Goal: Task Accomplishment & Management: Use online tool/utility

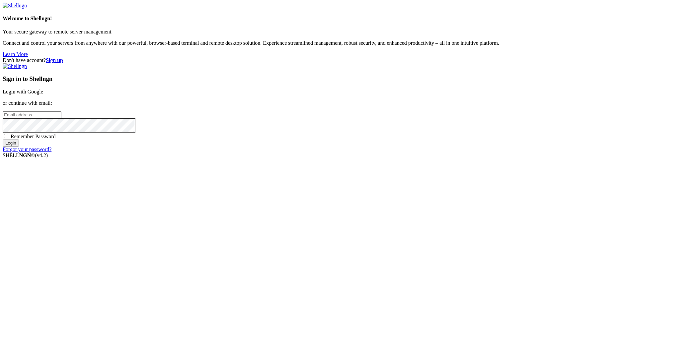
click at [61, 118] on input "email" at bounding box center [32, 114] width 59 height 7
type input "[PERSON_NAME][EMAIL_ADDRESS][PERSON_NAME][DOMAIN_NAME]"
click at [3, 140] on input "Login" at bounding box center [11, 143] width 16 height 7
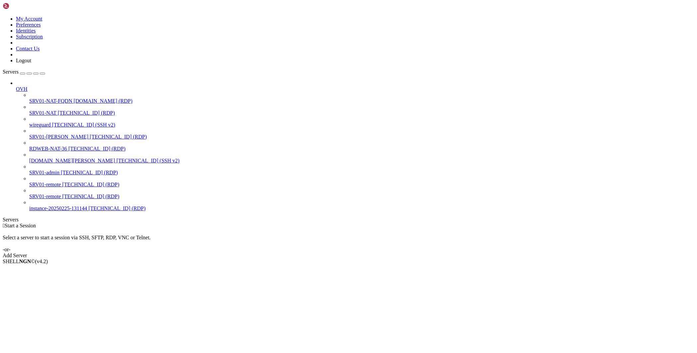
click at [51, 122] on span "wireguard" at bounding box center [40, 125] width 22 height 6
click at [58, 110] on span "[TECHNICAL_ID] (RDP)" at bounding box center [86, 113] width 57 height 6
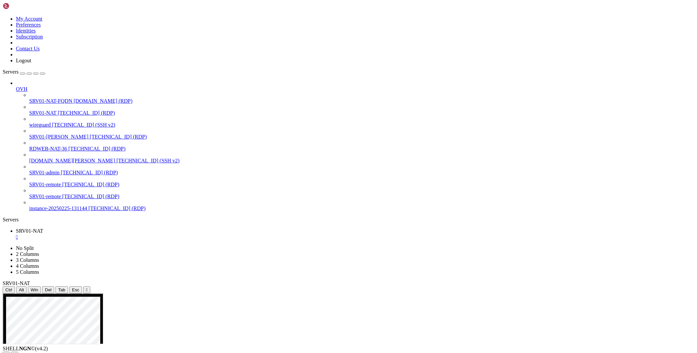
click at [42, 74] on icon "button" at bounding box center [42, 74] width 0 height 0
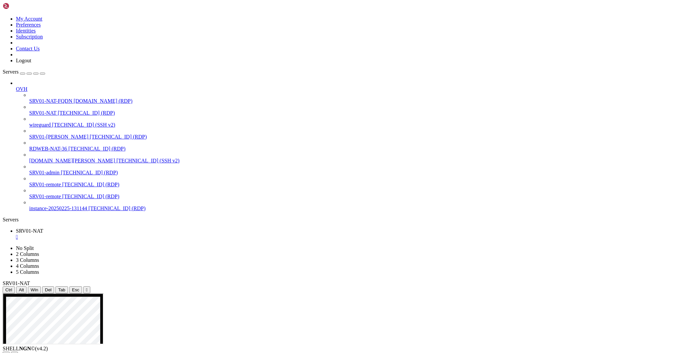
drag, startPoint x: 97, startPoint y: 548, endPoint x: 47, endPoint y: 547, distance: 49.8
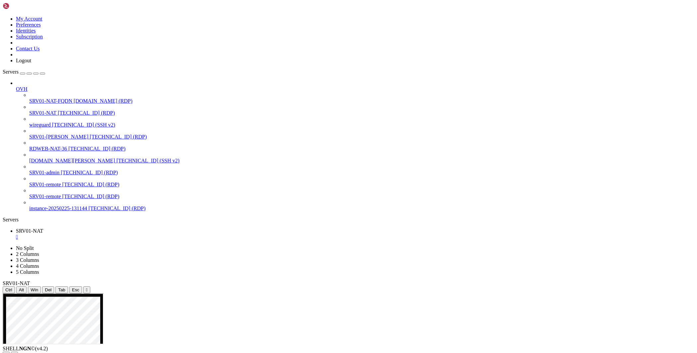
drag, startPoint x: 116, startPoint y: 542, endPoint x: 74, endPoint y: 542, distance: 42.1
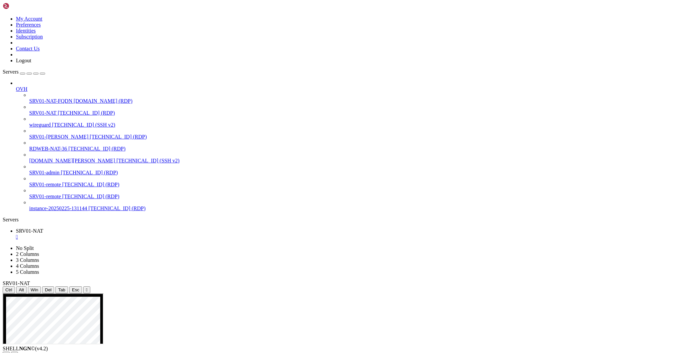
drag, startPoint x: 271, startPoint y: 476, endPoint x: 330, endPoint y: 480, distance: 59.2
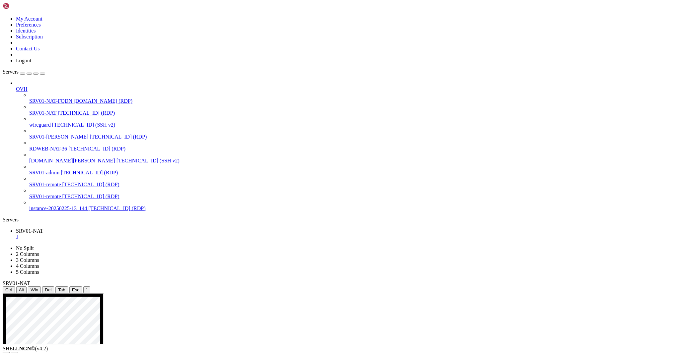
drag, startPoint x: 161, startPoint y: 313, endPoint x: 297, endPoint y: 322, distance: 136.0
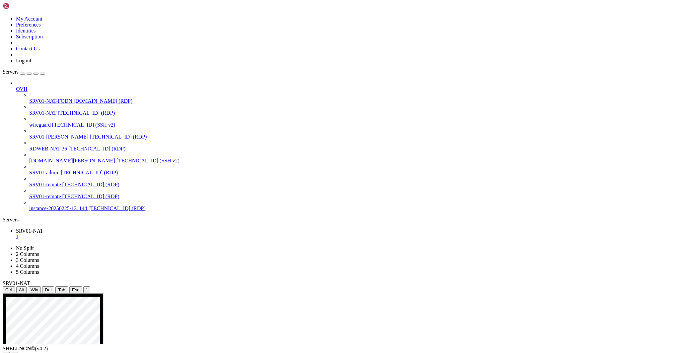
drag, startPoint x: 438, startPoint y: 569, endPoint x: 436, endPoint y: 514, distance: 55.1
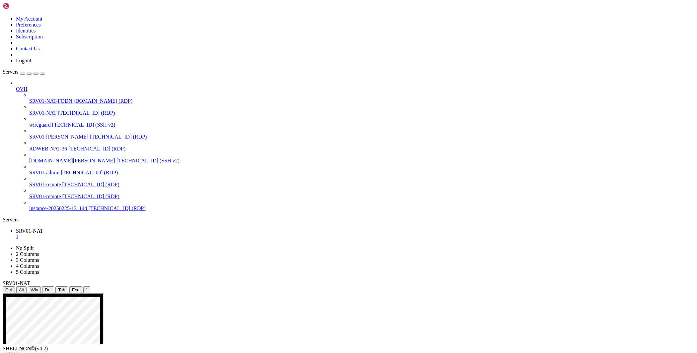
drag, startPoint x: 232, startPoint y: 515, endPoint x: 192, endPoint y: 515, distance: 39.5
drag, startPoint x: 188, startPoint y: 520, endPoint x: 221, endPoint y: 517, distance: 33.3
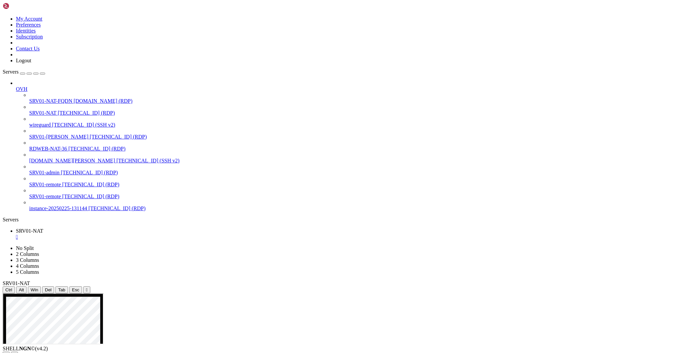
drag, startPoint x: 227, startPoint y: 515, endPoint x: 190, endPoint y: 517, distance: 36.9
drag, startPoint x: 276, startPoint y: 502, endPoint x: 276, endPoint y: 478, distance: 23.2
drag, startPoint x: 268, startPoint y: 567, endPoint x: 98, endPoint y: 507, distance: 180.5
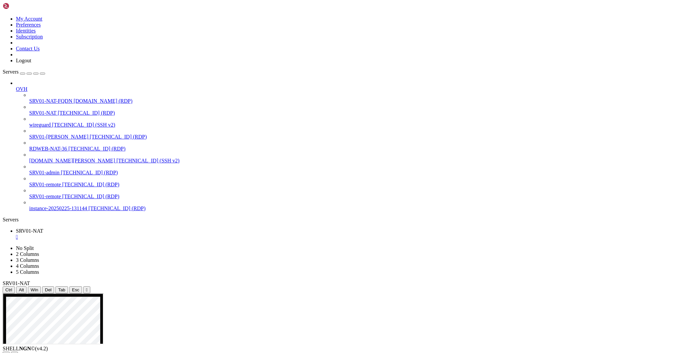
drag, startPoint x: 101, startPoint y: 515, endPoint x: 188, endPoint y: 578, distance: 107.6
drag, startPoint x: 110, startPoint y: 561, endPoint x: 189, endPoint y: 607, distance: 91.2
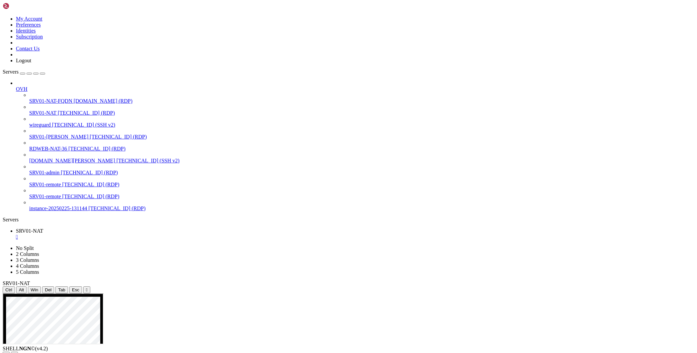
drag, startPoint x: 227, startPoint y: 573, endPoint x: 92, endPoint y: 527, distance: 142.7
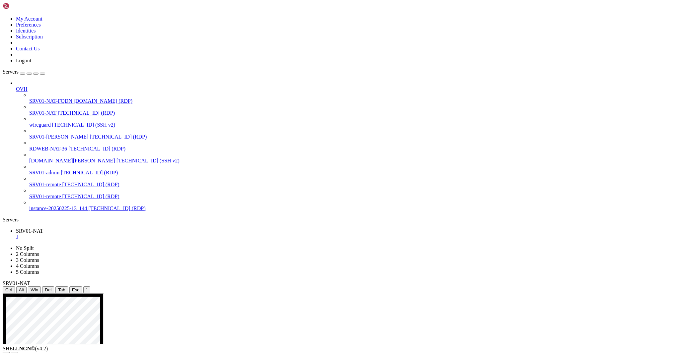
drag, startPoint x: 266, startPoint y: 568, endPoint x: 100, endPoint y: 584, distance: 166.7
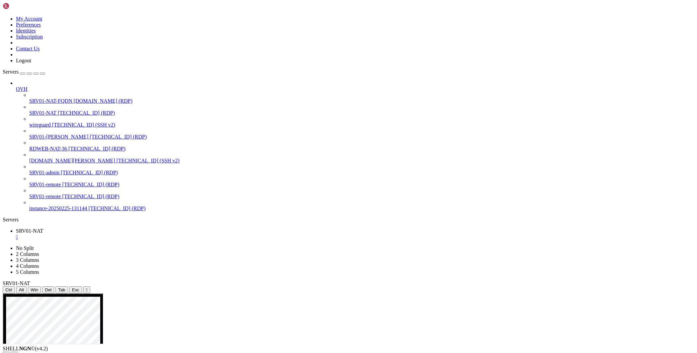
drag, startPoint x: 268, startPoint y: 566, endPoint x: 98, endPoint y: 496, distance: 183.5
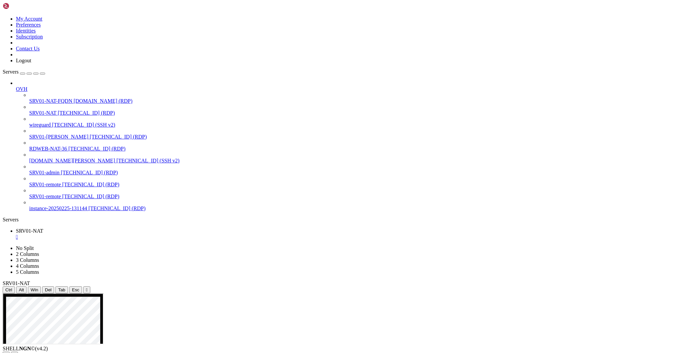
drag, startPoint x: 124, startPoint y: 315, endPoint x: 172, endPoint y: 321, distance: 48.6
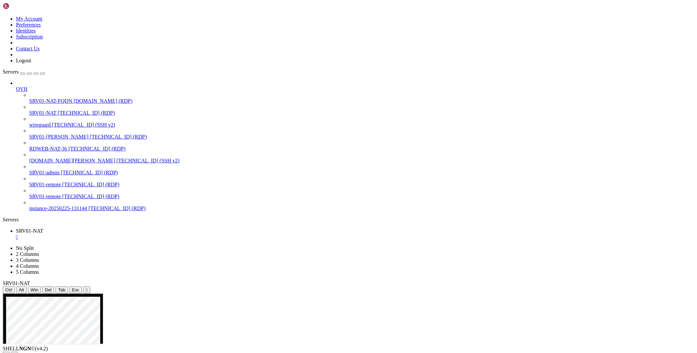
drag, startPoint x: 155, startPoint y: 445, endPoint x: 212, endPoint y: 446, distance: 56.7
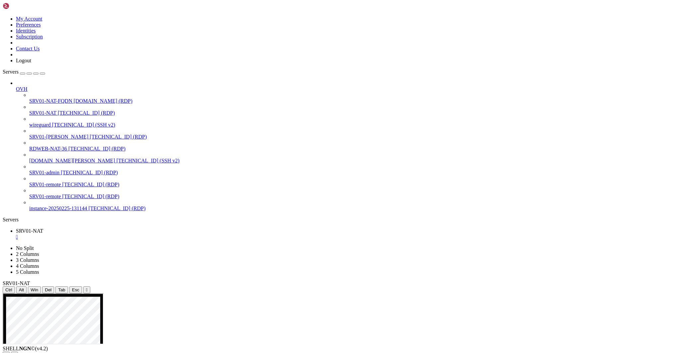
drag, startPoint x: 154, startPoint y: 484, endPoint x: 214, endPoint y: 487, distance: 59.8
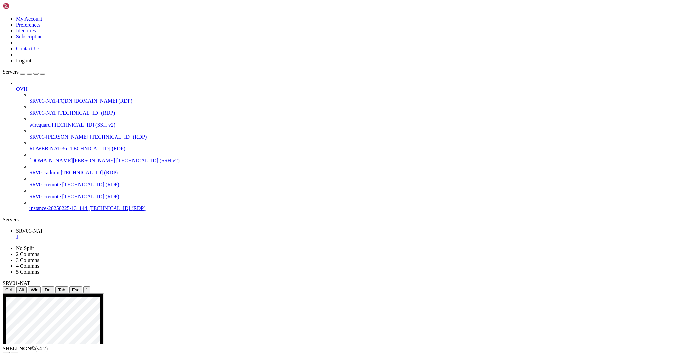
drag, startPoint x: 491, startPoint y: 386, endPoint x: 315, endPoint y: 392, distance: 176.6
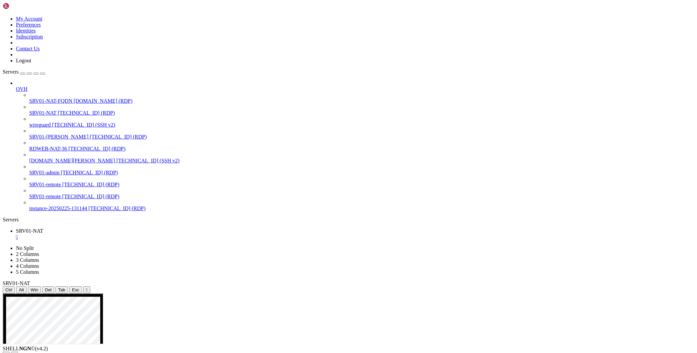
drag, startPoint x: 154, startPoint y: 482, endPoint x: 206, endPoint y: 485, distance: 51.8
drag, startPoint x: 154, startPoint y: 480, endPoint x: 214, endPoint y: 481, distance: 60.1
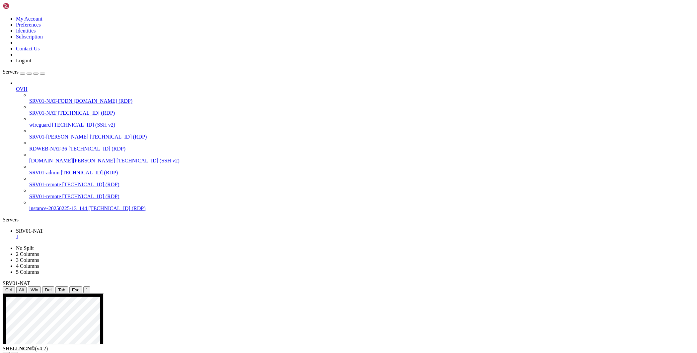
drag, startPoint x: 397, startPoint y: 399, endPoint x: 423, endPoint y: 396, distance: 26.0
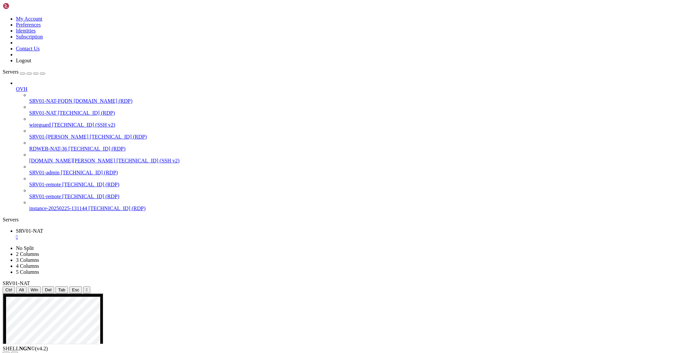
drag, startPoint x: 397, startPoint y: 398, endPoint x: 473, endPoint y: 397, distance: 75.7
drag, startPoint x: 401, startPoint y: 442, endPoint x: 287, endPoint y: 381, distance: 129.3
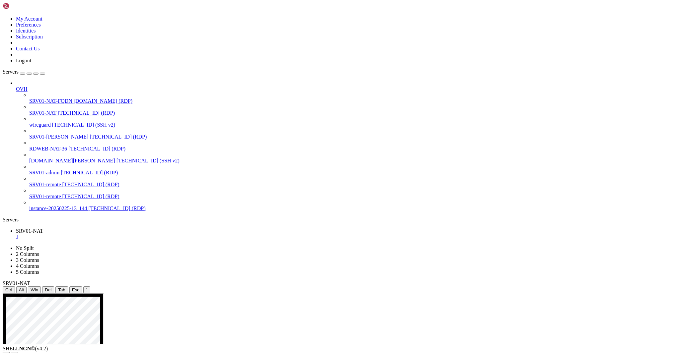
drag, startPoint x: 124, startPoint y: 313, endPoint x: 229, endPoint y: 316, distance: 105.2
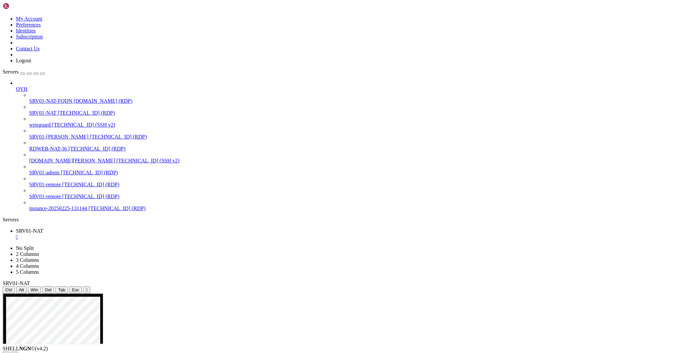
drag, startPoint x: 385, startPoint y: 499, endPoint x: 277, endPoint y: 455, distance: 116.6
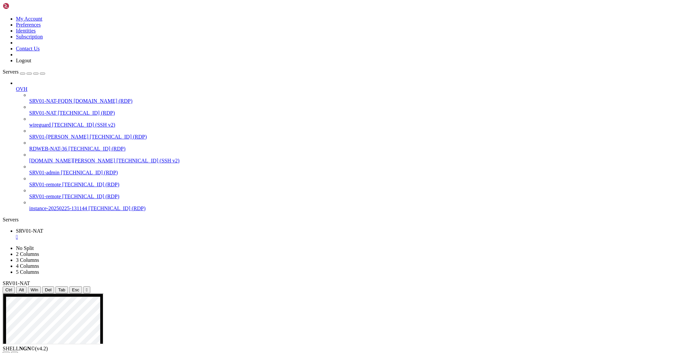
drag, startPoint x: 158, startPoint y: 459, endPoint x: 217, endPoint y: 458, distance: 59.4
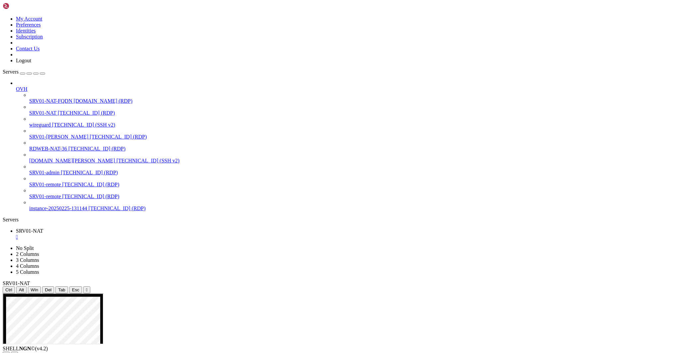
drag, startPoint x: 305, startPoint y: 398, endPoint x: 396, endPoint y: 430, distance: 96.7
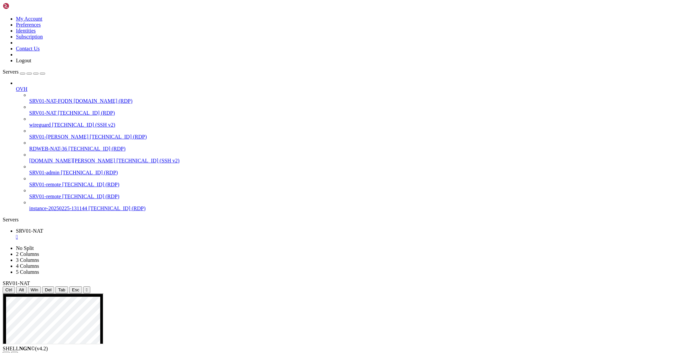
drag, startPoint x: 415, startPoint y: 487, endPoint x: 476, endPoint y: 486, distance: 60.7
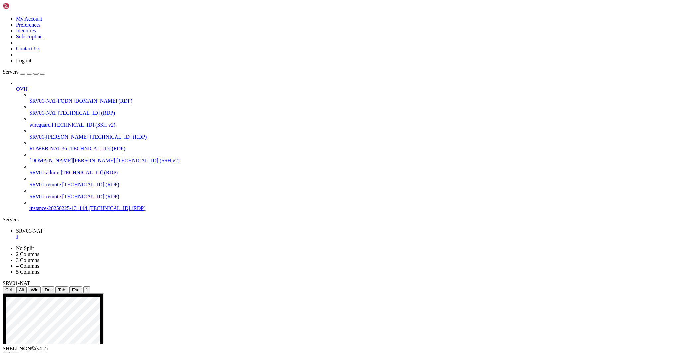
drag, startPoint x: 495, startPoint y: 514, endPoint x: 288, endPoint y: 459, distance: 213.8
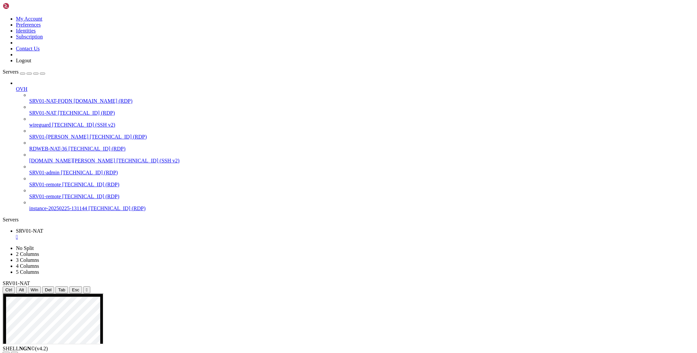
drag, startPoint x: 498, startPoint y: 515, endPoint x: 290, endPoint y: 458, distance: 214.9
drag, startPoint x: 451, startPoint y: 515, endPoint x: 291, endPoint y: 456, distance: 171.3
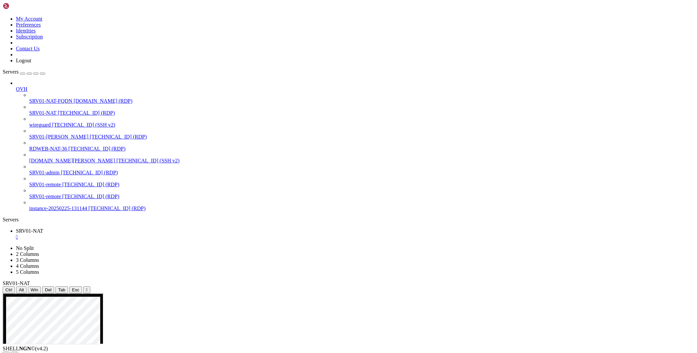
drag, startPoint x: 384, startPoint y: 487, endPoint x: 431, endPoint y: 525, distance: 60.6
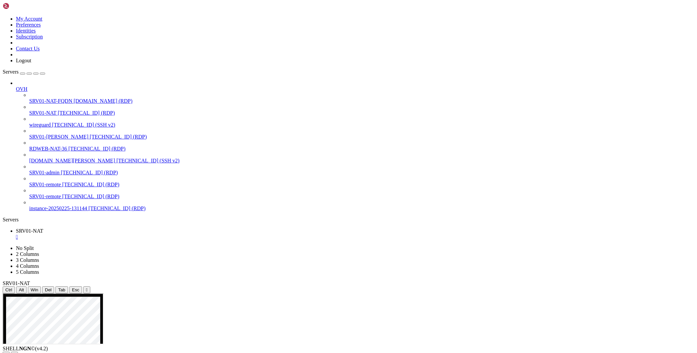
drag, startPoint x: 378, startPoint y: 457, endPoint x: 453, endPoint y: 455, distance: 75.7
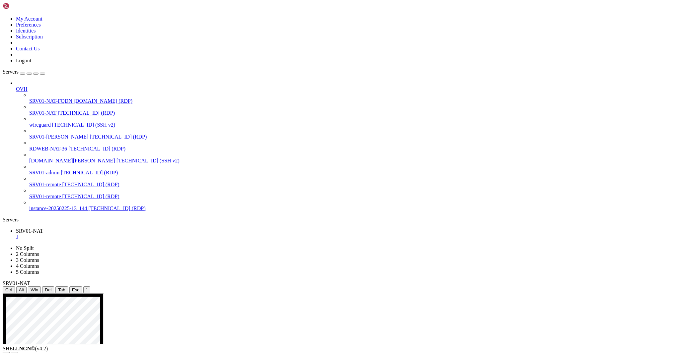
drag, startPoint x: 513, startPoint y: 470, endPoint x: 523, endPoint y: 480, distance: 14.1
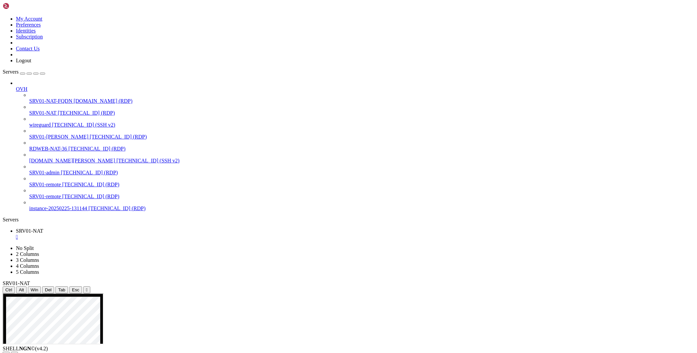
drag, startPoint x: 363, startPoint y: 524, endPoint x: 409, endPoint y: 528, distance: 45.6
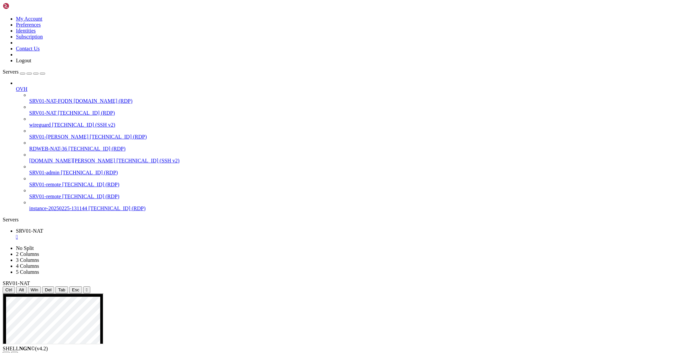
drag, startPoint x: 383, startPoint y: 541, endPoint x: 387, endPoint y: 548, distance: 8.9
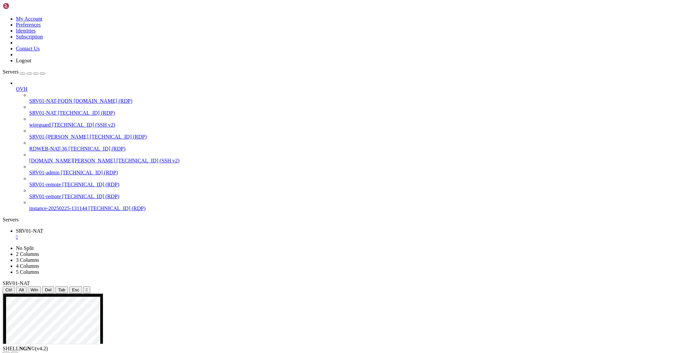
drag, startPoint x: 371, startPoint y: 553, endPoint x: 378, endPoint y: 558, distance: 8.9
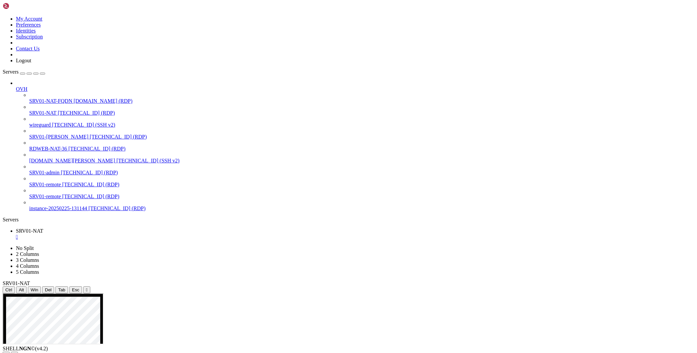
drag, startPoint x: 439, startPoint y: 469, endPoint x: 472, endPoint y: 481, distance: 34.6
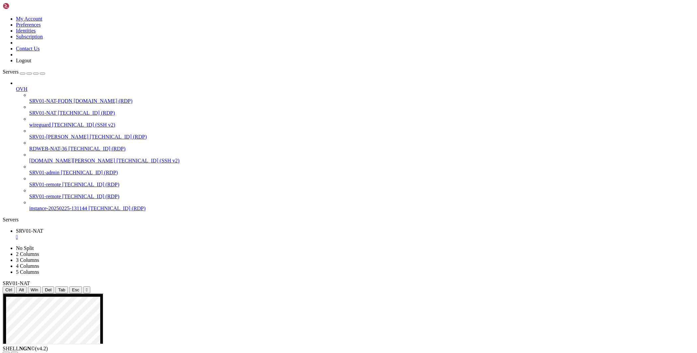
drag, startPoint x: 292, startPoint y: 560, endPoint x: 352, endPoint y: 560, distance: 60.4
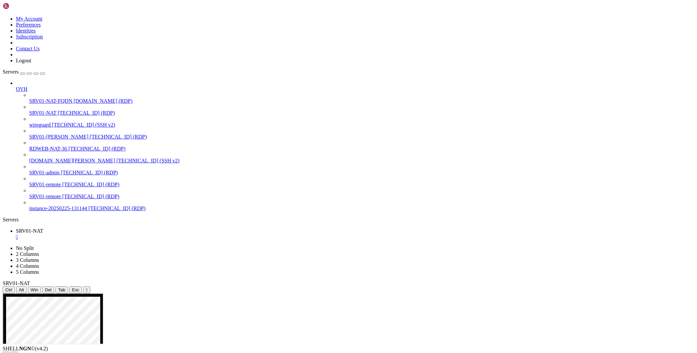
drag, startPoint x: 465, startPoint y: 557, endPoint x: 353, endPoint y: 567, distance: 111.9
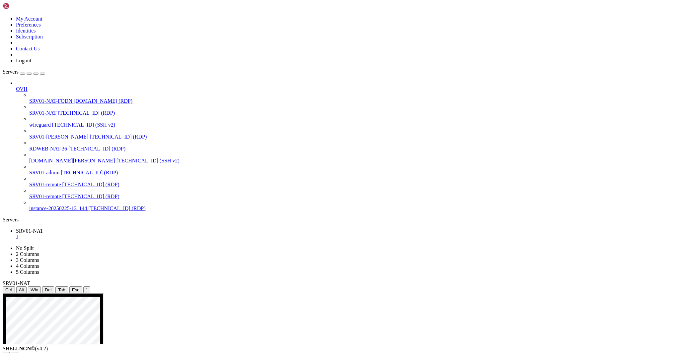
drag, startPoint x: 448, startPoint y: 548, endPoint x: 463, endPoint y: 557, distance: 17.9
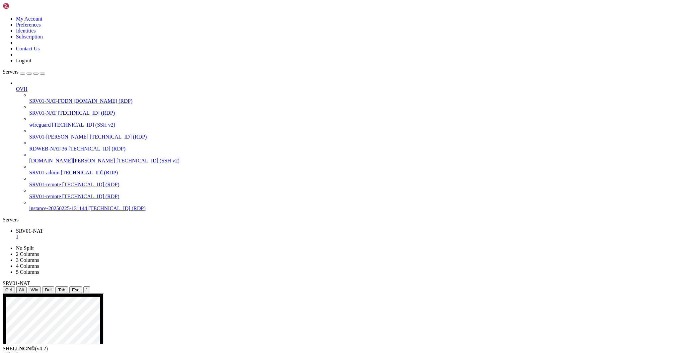
drag, startPoint x: 446, startPoint y: 547, endPoint x: 514, endPoint y: 559, distance: 69.4
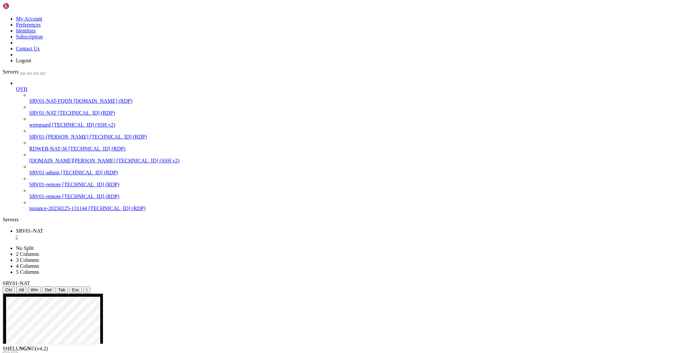
drag, startPoint x: 515, startPoint y: 560, endPoint x: 336, endPoint y: 564, distance: 178.9
drag, startPoint x: 415, startPoint y: 559, endPoint x: 288, endPoint y: 560, distance: 127.1
drag, startPoint x: 430, startPoint y: 565, endPoint x: 546, endPoint y: 563, distance: 115.8
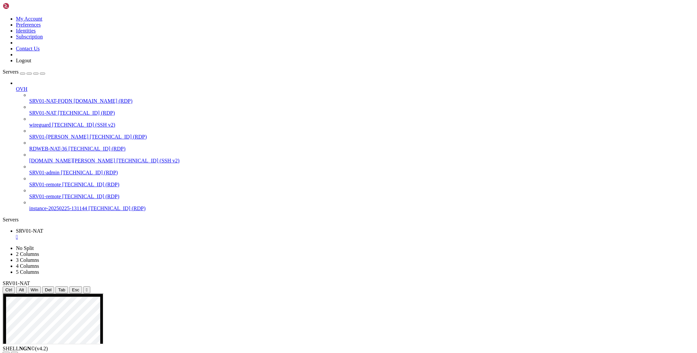
drag, startPoint x: 446, startPoint y: 516, endPoint x: 515, endPoint y: 533, distance: 71.0
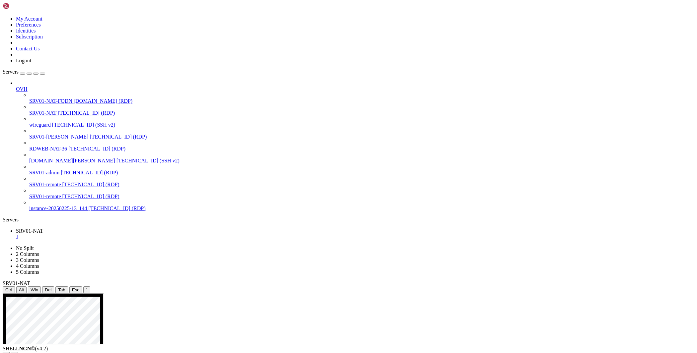
drag, startPoint x: 515, startPoint y: 563, endPoint x: 336, endPoint y: 570, distance: 179.0
drag, startPoint x: 417, startPoint y: 564, endPoint x: 293, endPoint y: 562, distance: 123.5
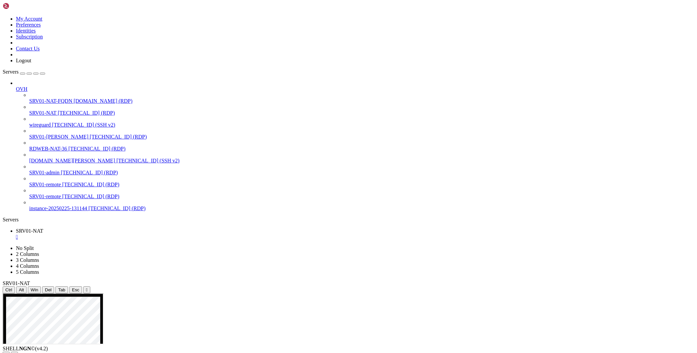
drag, startPoint x: 414, startPoint y: 571, endPoint x: 531, endPoint y: 572, distance: 117.1
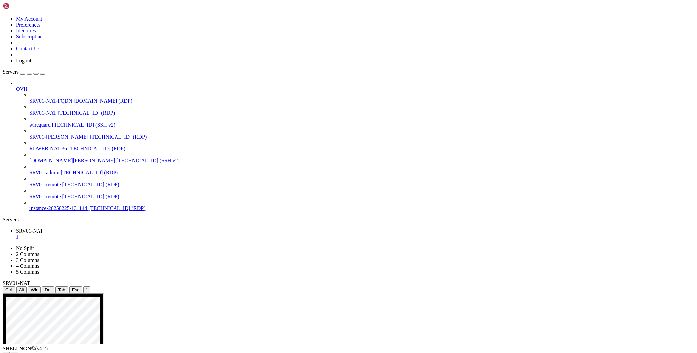
drag, startPoint x: 420, startPoint y: 541, endPoint x: 479, endPoint y: 557, distance: 61.2
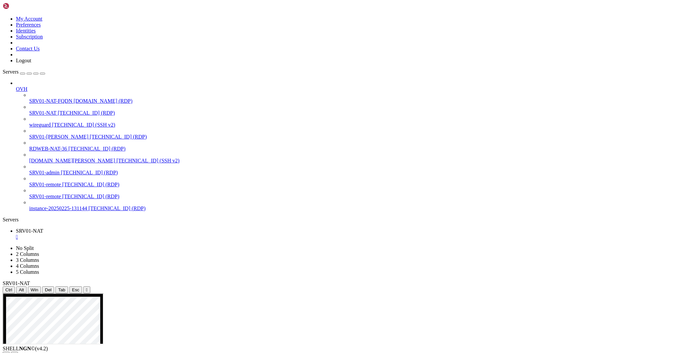
drag, startPoint x: 522, startPoint y: 564, endPoint x: 332, endPoint y: 572, distance: 190.3
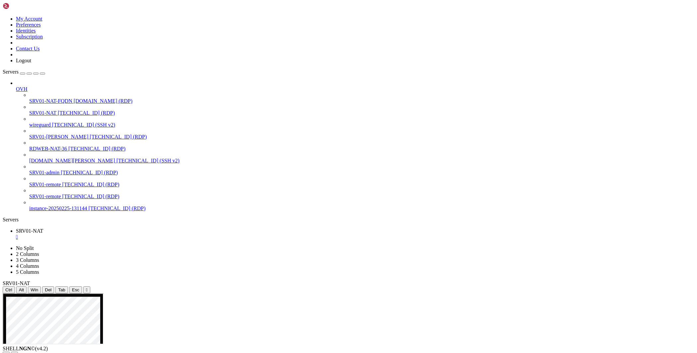
drag, startPoint x: 425, startPoint y: 564, endPoint x: 292, endPoint y: 565, distance: 133.4
drag, startPoint x: 467, startPoint y: 570, endPoint x: 354, endPoint y: 576, distance: 112.3
drag, startPoint x: 533, startPoint y: 578, endPoint x: 289, endPoint y: 451, distance: 275.0
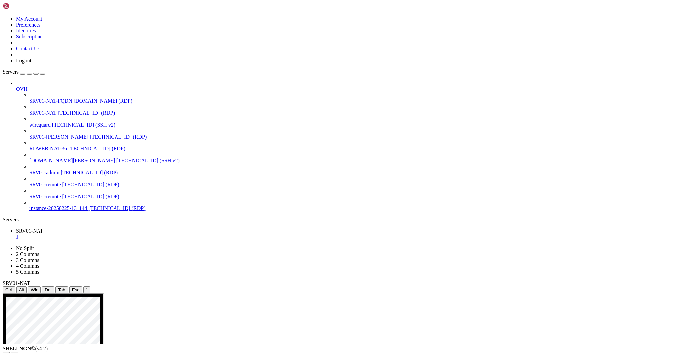
drag, startPoint x: 202, startPoint y: 479, endPoint x: 127, endPoint y: 478, distance: 75.0
drag, startPoint x: 133, startPoint y: 479, endPoint x: 185, endPoint y: 481, distance: 52.1
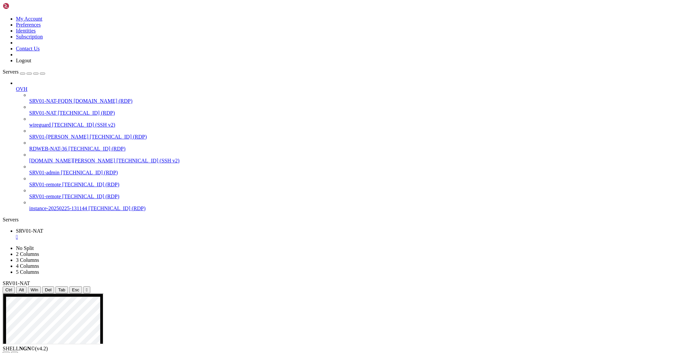
drag, startPoint x: 311, startPoint y: 302, endPoint x: 301, endPoint y: 318, distance: 18.2
drag, startPoint x: 69, startPoint y: 313, endPoint x: 331, endPoint y: 301, distance: 262.4
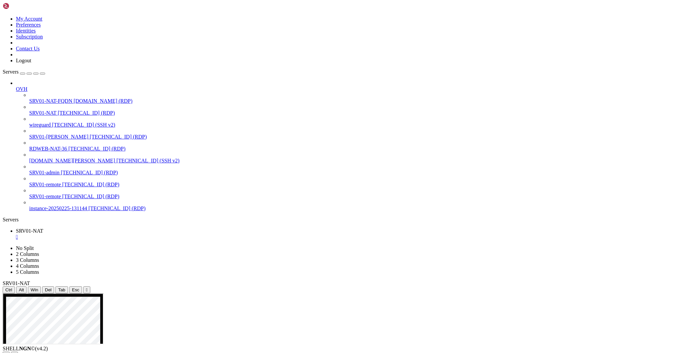
drag, startPoint x: 426, startPoint y: 523, endPoint x: 377, endPoint y: 599, distance: 90.2
drag, startPoint x: 156, startPoint y: 464, endPoint x: 215, endPoint y: 464, distance: 58.7
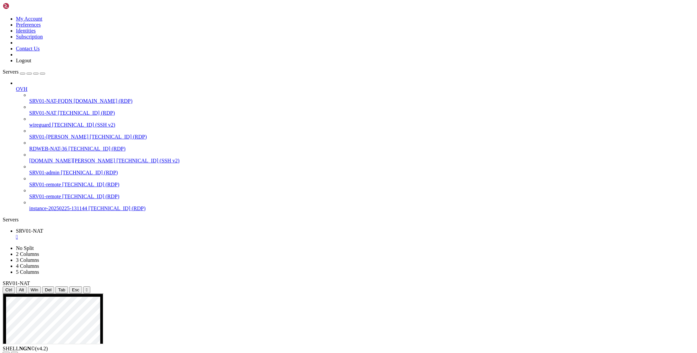
drag, startPoint x: 526, startPoint y: 316, endPoint x: 526, endPoint y: 303, distance: 12.9
drag, startPoint x: 526, startPoint y: 303, endPoint x: 532, endPoint y: 299, distance: 7.6
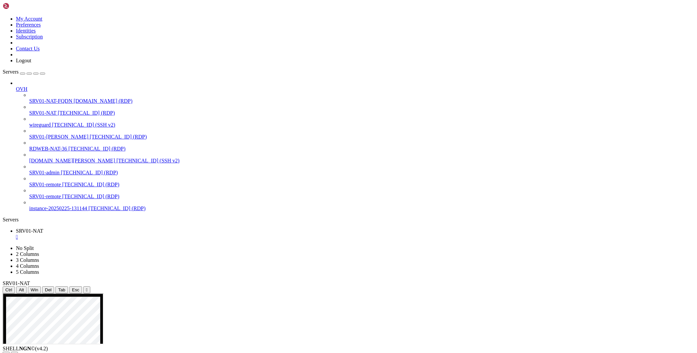
drag, startPoint x: 157, startPoint y: 595, endPoint x: 189, endPoint y: 593, distance: 32.6
drag, startPoint x: 156, startPoint y: 333, endPoint x: 390, endPoint y: 329, distance: 233.6
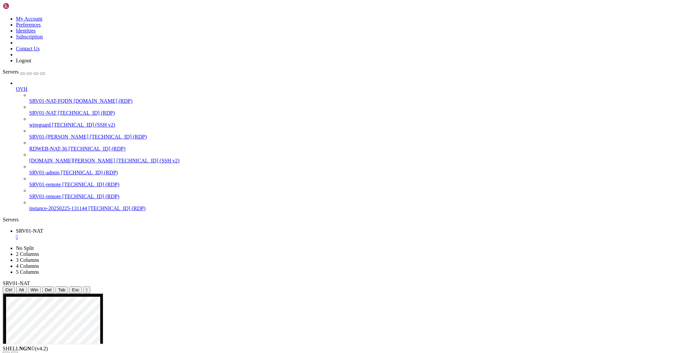
drag, startPoint x: 390, startPoint y: 404, endPoint x: 270, endPoint y: 405, distance: 119.5
drag, startPoint x: 591, startPoint y: 532, endPoint x: 369, endPoint y: 503, distance: 224.4
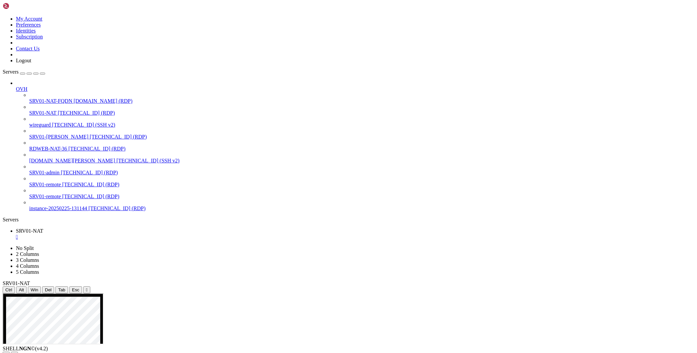
drag, startPoint x: 270, startPoint y: 404, endPoint x: 338, endPoint y: 403, distance: 67.4
drag, startPoint x: 493, startPoint y: 427, endPoint x: 435, endPoint y: 427, distance: 58.4
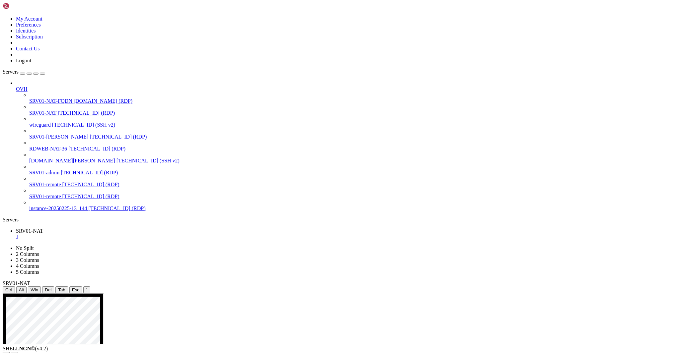
drag, startPoint x: 338, startPoint y: 425, endPoint x: 296, endPoint y: 425, distance: 42.1
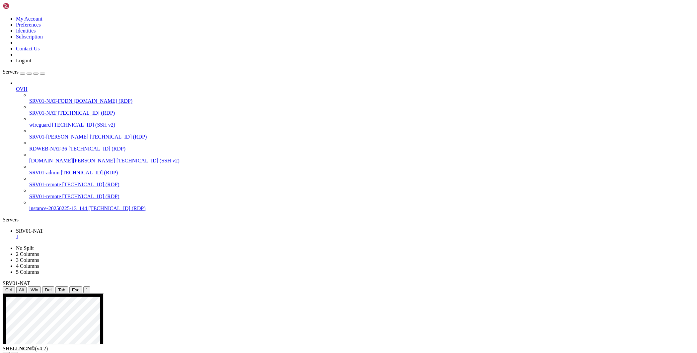
drag, startPoint x: 144, startPoint y: 504, endPoint x: 183, endPoint y: 505, distance: 38.5
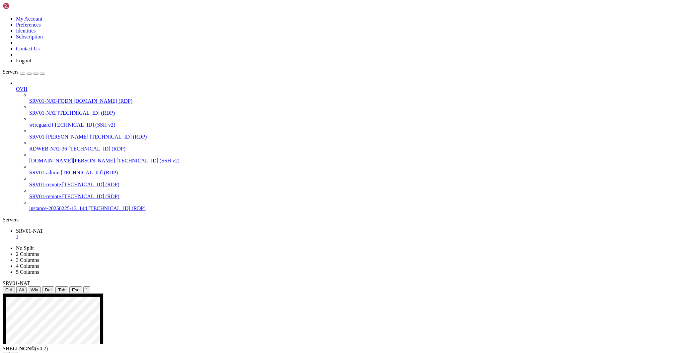
drag, startPoint x: 378, startPoint y: 402, endPoint x: 530, endPoint y: 404, distance: 151.7
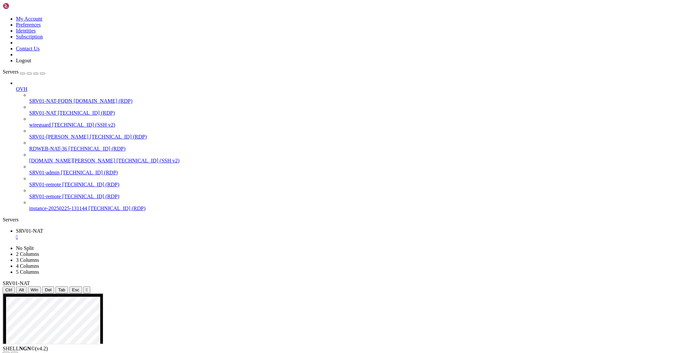
drag, startPoint x: 636, startPoint y: 551, endPoint x: 618, endPoint y: 569, distance: 25.3
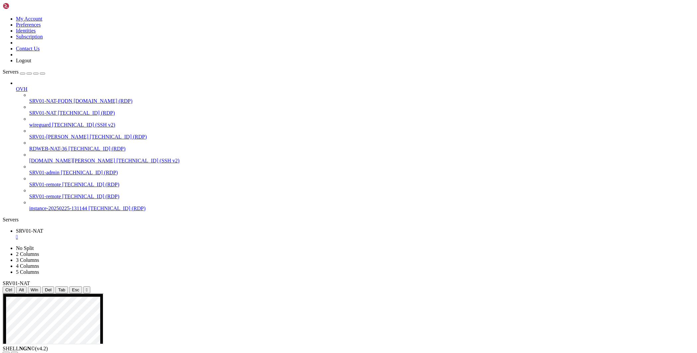
drag, startPoint x: 145, startPoint y: 378, endPoint x: 281, endPoint y: 498, distance: 181.7
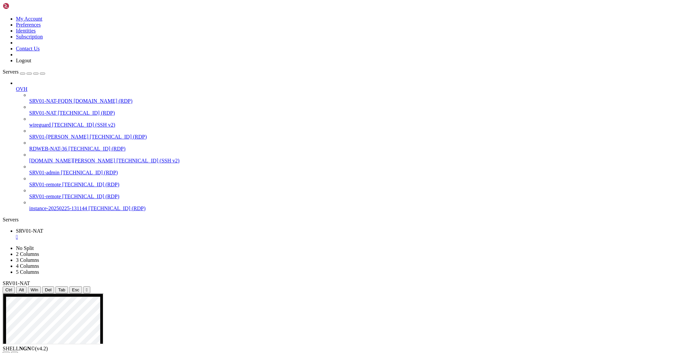
drag, startPoint x: 143, startPoint y: 376, endPoint x: 324, endPoint y: 501, distance: 219.9
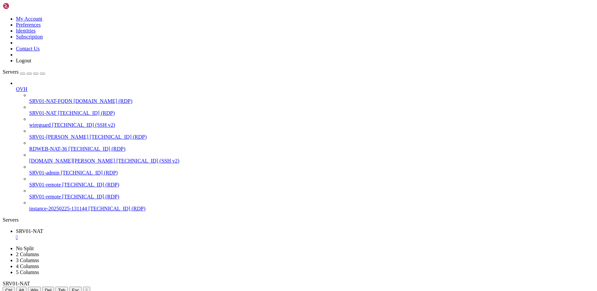
click at [298, 294] on div at bounding box center [299, 294] width 592 height 0
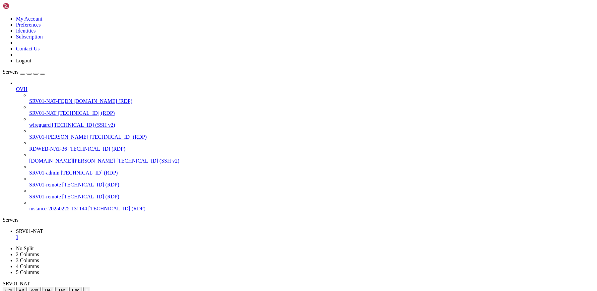
drag, startPoint x: 140, startPoint y: 400, endPoint x: 167, endPoint y: 420, distance: 33.4
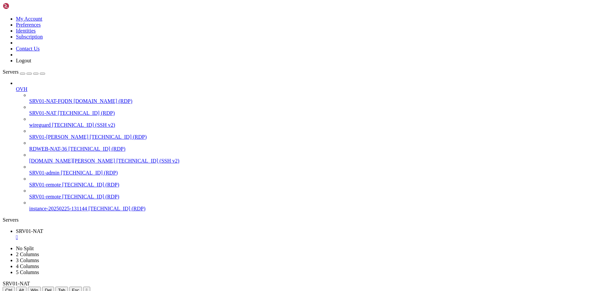
drag, startPoint x: 93, startPoint y: 379, endPoint x: 218, endPoint y: 391, distance: 125.4
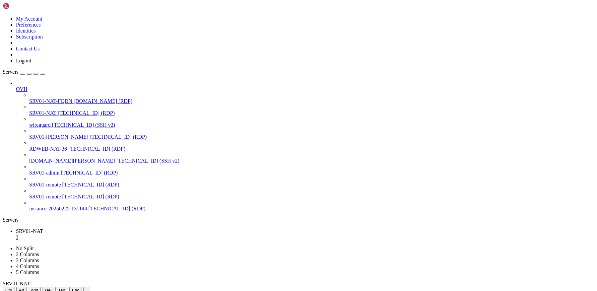
drag, startPoint x: 248, startPoint y: 422, endPoint x: 316, endPoint y: 429, distance: 69.1
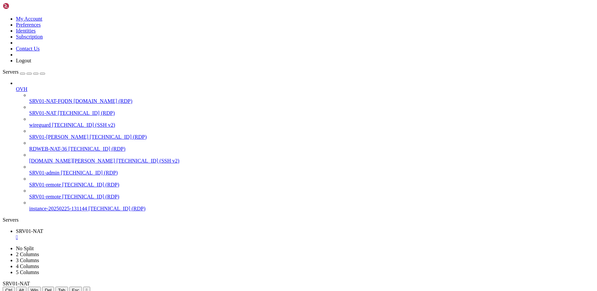
drag, startPoint x: 286, startPoint y: 448, endPoint x: 120, endPoint y: 444, distance: 166.6
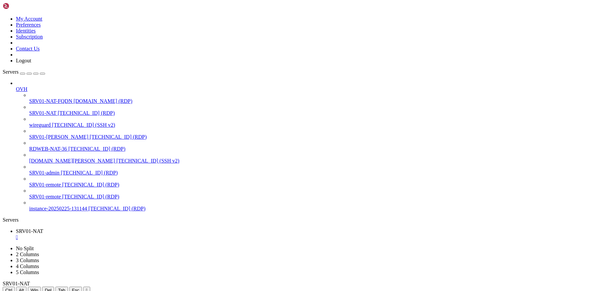
drag, startPoint x: 131, startPoint y: 447, endPoint x: 299, endPoint y: 454, distance: 168.4
